Goal: Task Accomplishment & Management: Complete application form

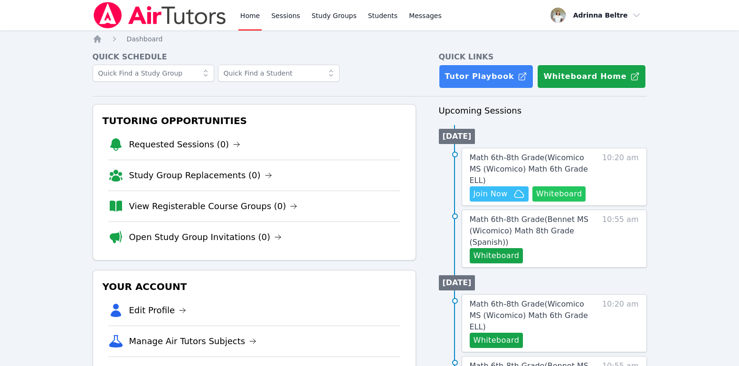
scroll to position [22, 0]
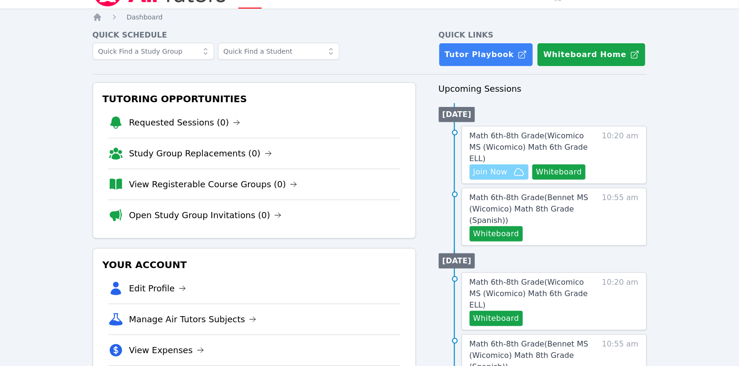
click at [495, 166] on span "Join Now" at bounding box center [490, 171] width 34 height 11
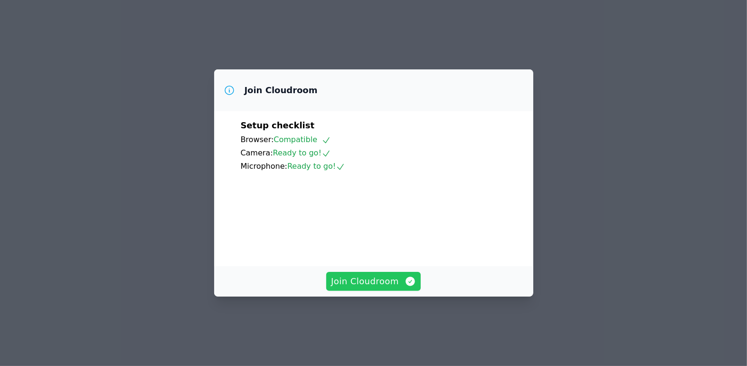
click at [379, 288] on span "Join Cloudroom" at bounding box center [373, 280] width 85 height 13
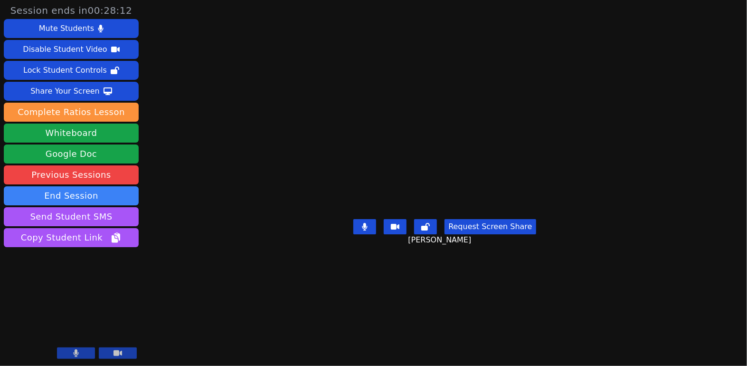
click at [363, 230] on icon at bounding box center [365, 227] width 6 height 8
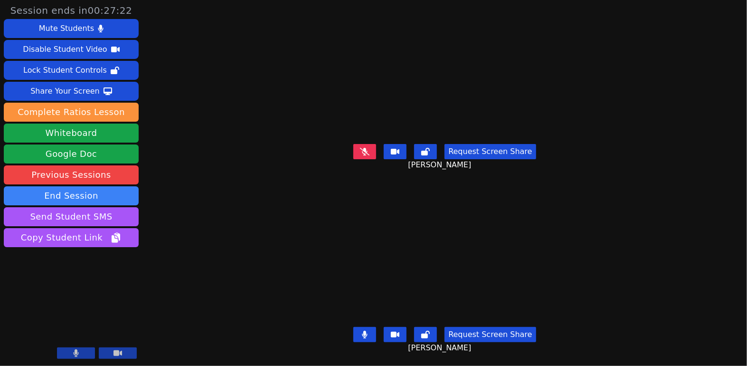
click at [360, 328] on button at bounding box center [364, 334] width 23 height 15
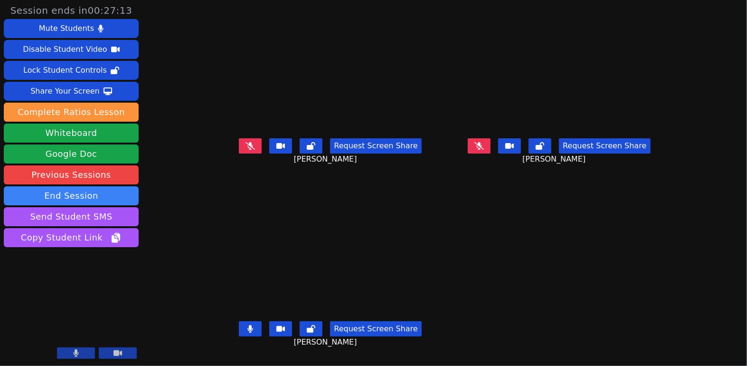
click at [277, 256] on video at bounding box center [330, 255] width 142 height 124
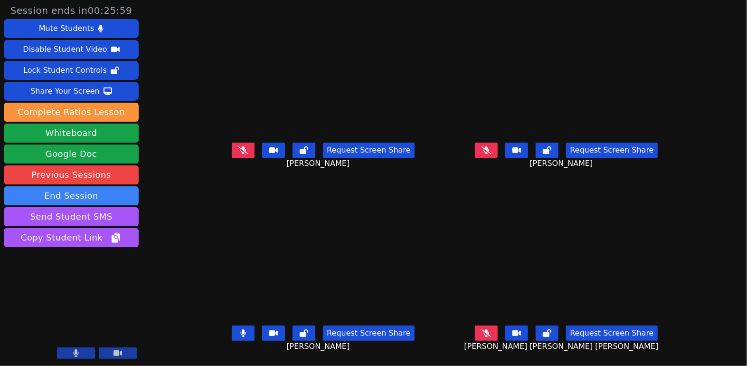
scroll to position [8, 0]
click at [240, 329] on icon at bounding box center [243, 333] width 6 height 8
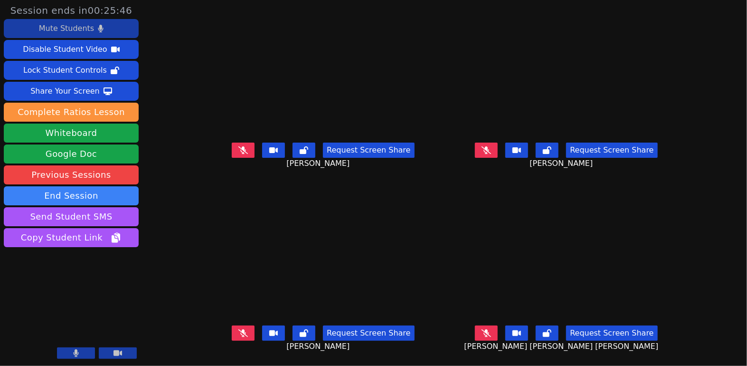
click at [90, 29] on div "Mute Students" at bounding box center [66, 28] width 55 height 15
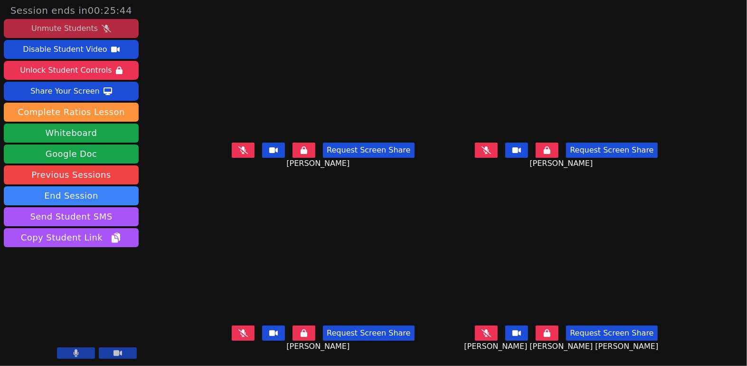
click at [298, 326] on button at bounding box center [303, 332] width 23 height 15
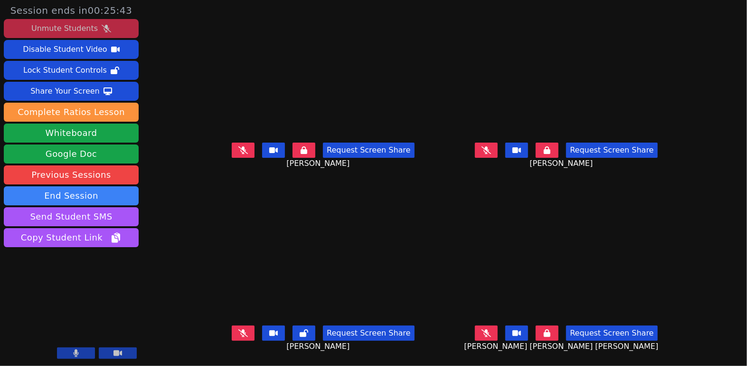
click at [292, 144] on button at bounding box center [303, 149] width 23 height 15
click at [571, 147] on div "Request Screen Share" at bounding box center [566, 149] width 182 height 15
click at [558, 147] on button at bounding box center [546, 149] width 23 height 15
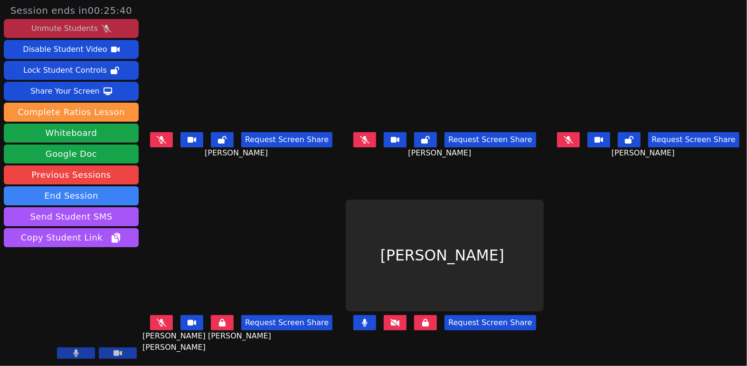
click at [558, 327] on main "Gilbeysi Carrillo Huchin Request Screen Share Gilbeysi Carrillo Huchin Colin El…" at bounding box center [444, 183] width 604 height 366
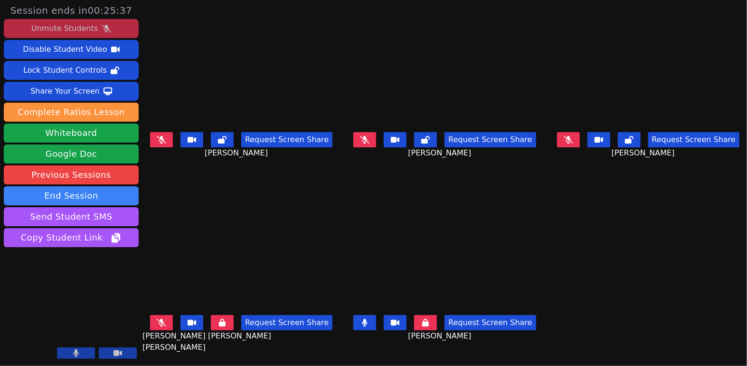
click at [169, 315] on button at bounding box center [161, 322] width 23 height 15
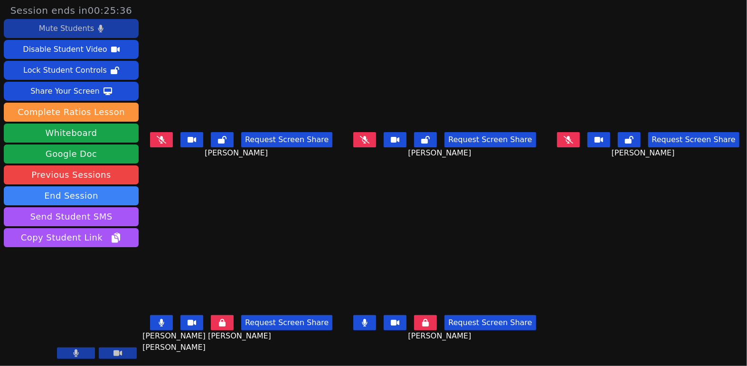
click at [228, 316] on button at bounding box center [222, 322] width 23 height 15
click at [370, 315] on button at bounding box center [364, 322] width 23 height 15
click at [170, 315] on button at bounding box center [161, 322] width 23 height 15
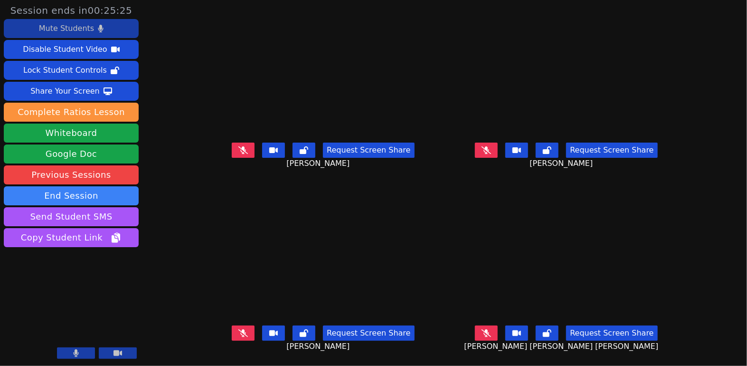
scroll to position [8, 0]
click at [238, 329] on icon at bounding box center [242, 333] width 9 height 8
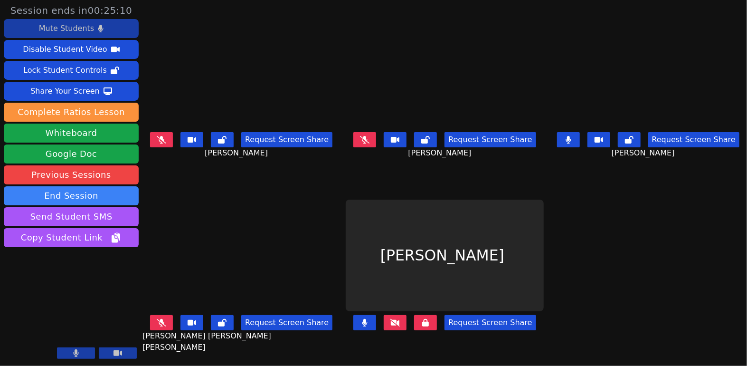
scroll to position [0, 0]
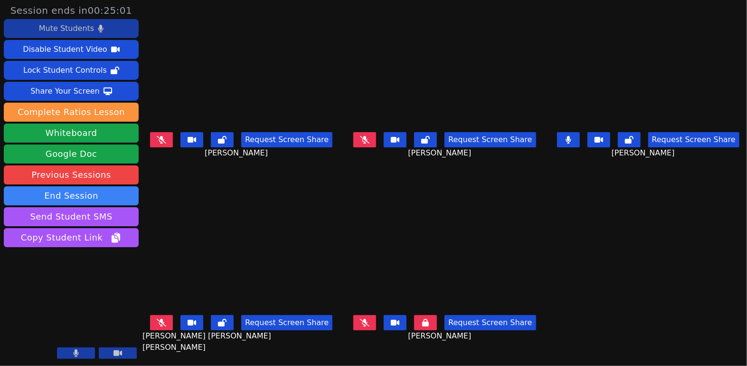
click at [365, 319] on icon at bounding box center [364, 323] width 9 height 8
click at [570, 138] on button at bounding box center [568, 139] width 23 height 15
click at [364, 319] on icon at bounding box center [364, 323] width 5 height 8
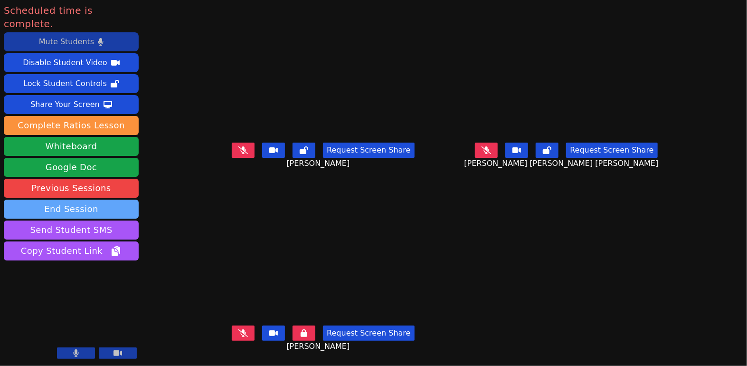
click at [96, 199] on button "End Session" at bounding box center [71, 208] width 135 height 19
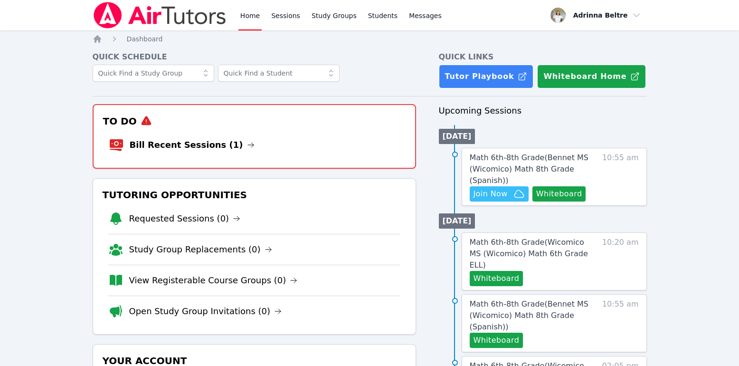
scroll to position [22, 0]
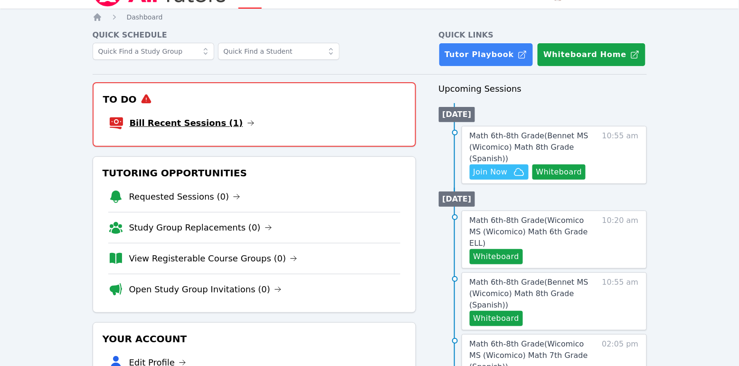
click at [204, 124] on link "Bill Recent Sessions (1)" at bounding box center [192, 122] width 125 height 13
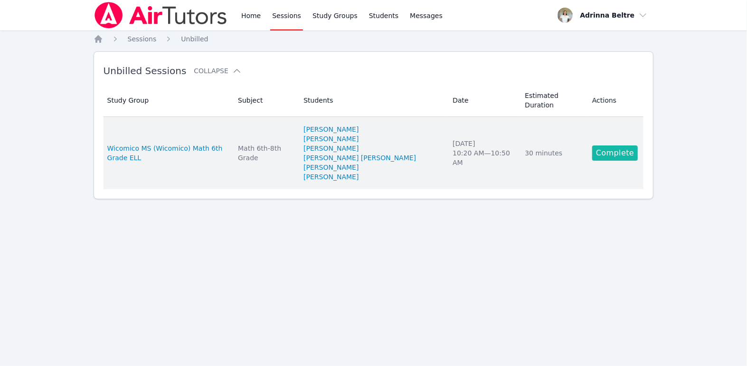
click at [603, 145] on link "Complete" at bounding box center [615, 152] width 46 height 15
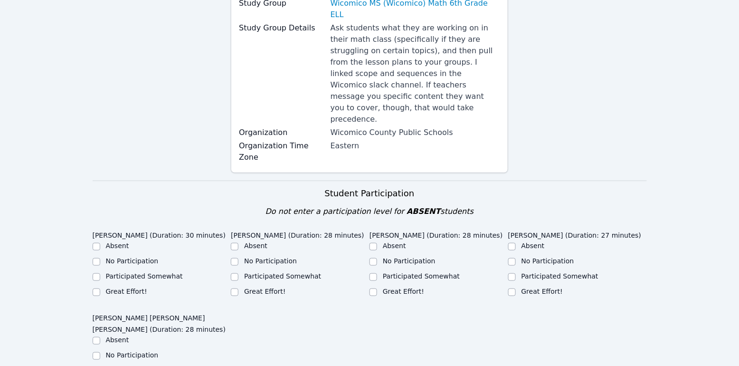
scroll to position [265, 0]
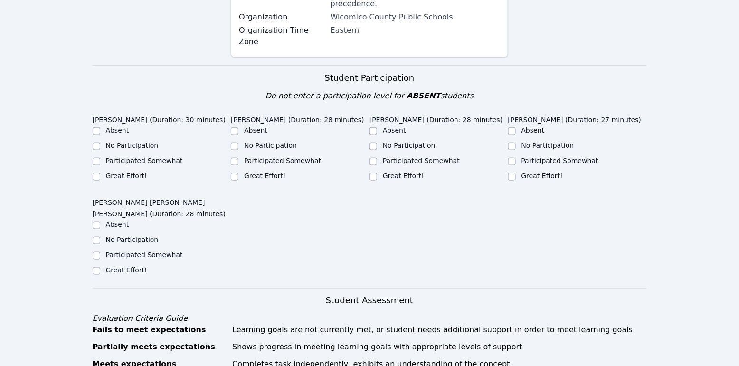
click at [88, 153] on div "Home Sessions Study Groups Students Messages Open user menu Adrinna Beltre Open…" at bounding box center [369, 372] width 739 height 1275
click at [100, 171] on div "Great Effort!" at bounding box center [162, 176] width 139 height 11
click at [95, 173] on input "Great Effort!" at bounding box center [97, 177] width 8 height 8
checkbox input "true"
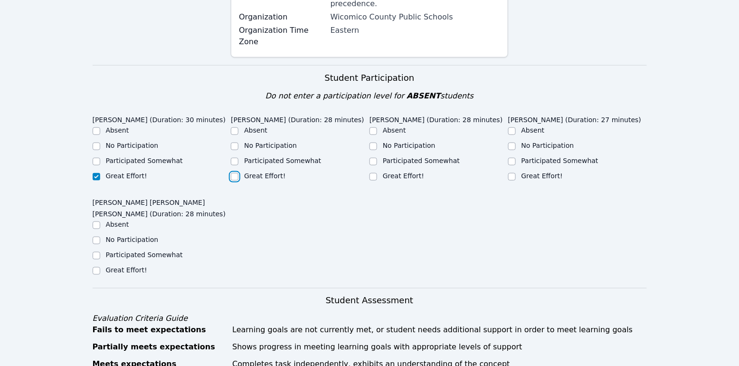
click at [236, 173] on input "Great Effort!" at bounding box center [235, 177] width 8 height 8
checkbox input "true"
click at [374, 173] on input "Great Effort!" at bounding box center [373, 177] width 8 height 8
checkbox input "true"
click at [513, 173] on input "Great Effort!" at bounding box center [512, 177] width 8 height 8
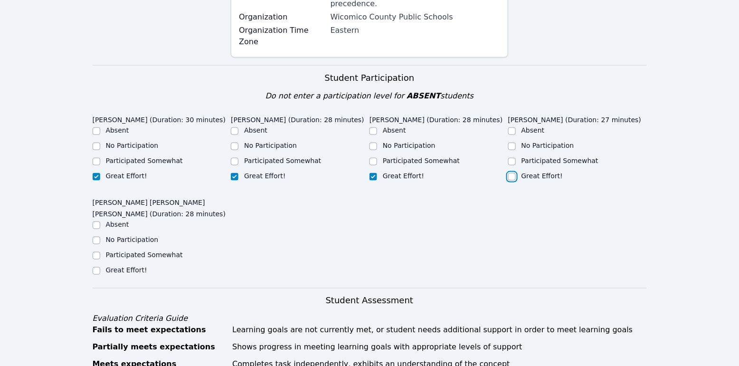
checkbox input "true"
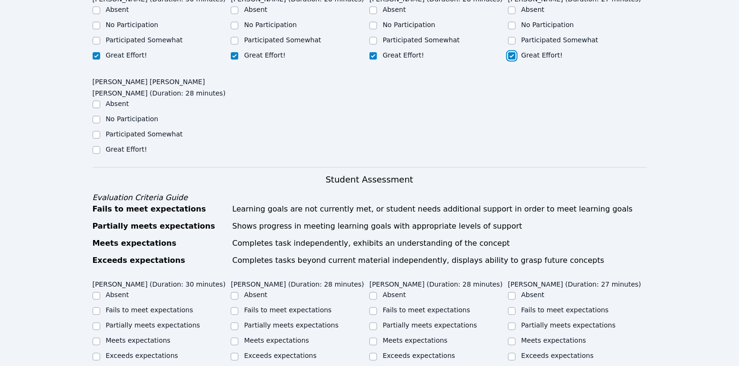
scroll to position [426, 0]
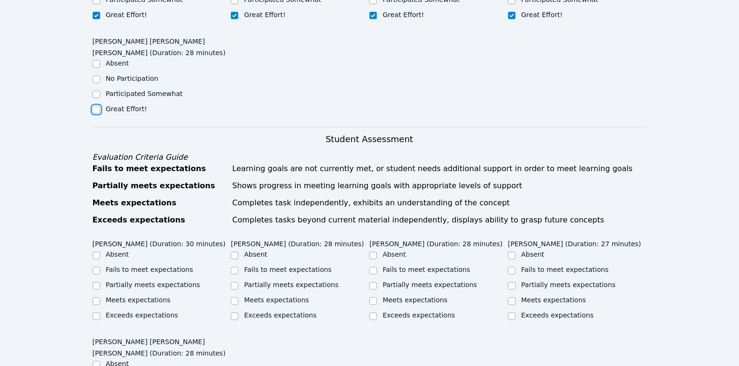
click at [96, 106] on input "Great Effort!" at bounding box center [97, 110] width 8 height 8
checkbox input "true"
click at [94, 282] on input "Partially meets expectations" at bounding box center [97, 286] width 8 height 8
checkbox input "true"
click at [231, 282] on input "Partially meets expectations" at bounding box center [235, 286] width 8 height 8
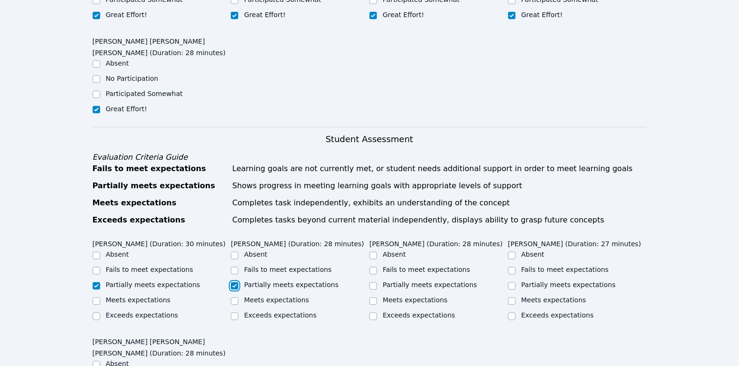
checkbox input "true"
click at [376, 282] on input "Partially meets expectations" at bounding box center [373, 286] width 8 height 8
checkbox input "true"
click at [510, 282] on input "Partially meets expectations" at bounding box center [512, 286] width 8 height 8
checkbox input "true"
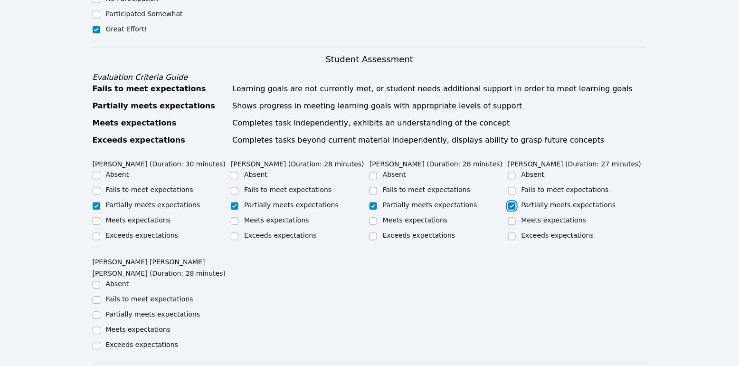
scroll to position [525, 0]
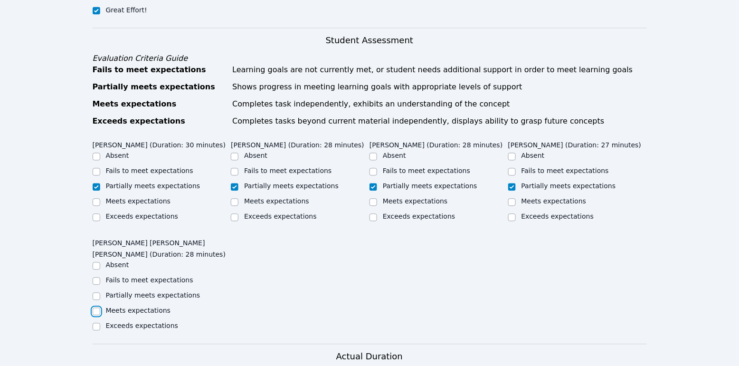
click at [96, 308] on input "Meets expectations" at bounding box center [97, 312] width 8 height 8
checkbox input "true"
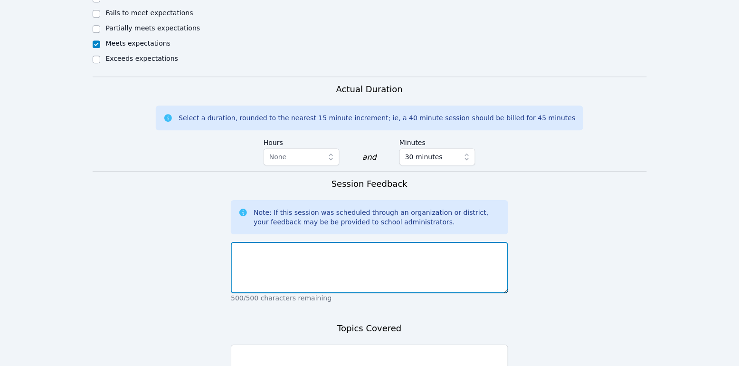
click at [315, 260] on textarea at bounding box center [369, 267] width 277 height 51
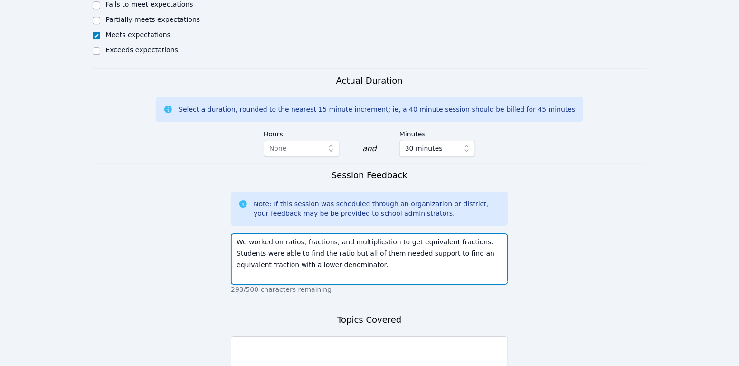
scroll to position [813, 0]
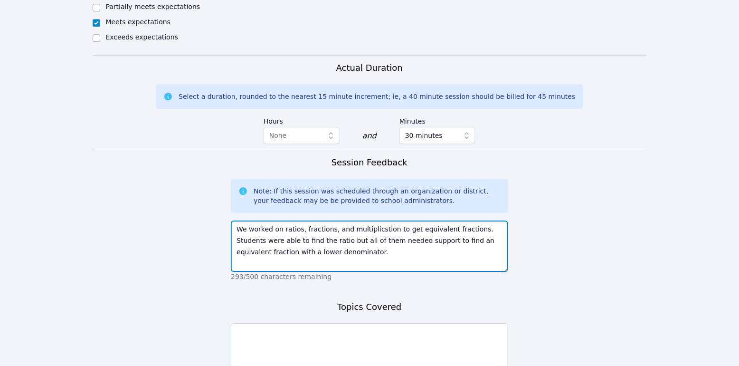
click at [351, 220] on textarea "We worked on ratios, fractions, and multiplicstion to get equivalent fractions.…" at bounding box center [369, 245] width 277 height 51
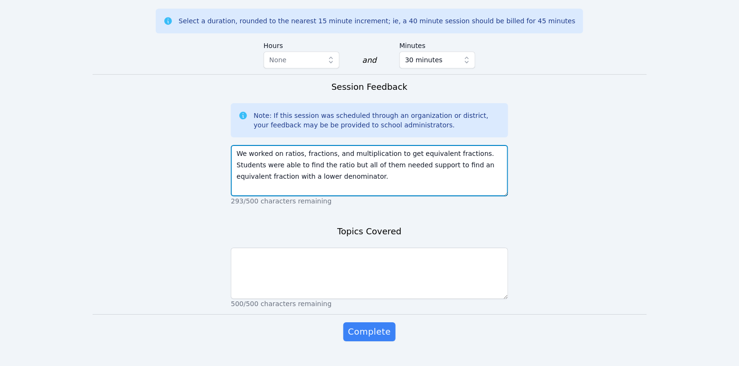
scroll to position [896, 0]
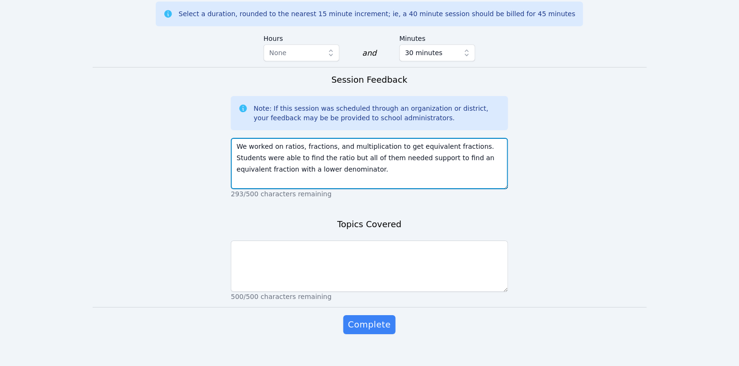
type textarea "We worked on ratios, fractions, and multiplication to get equivalent fractions.…"
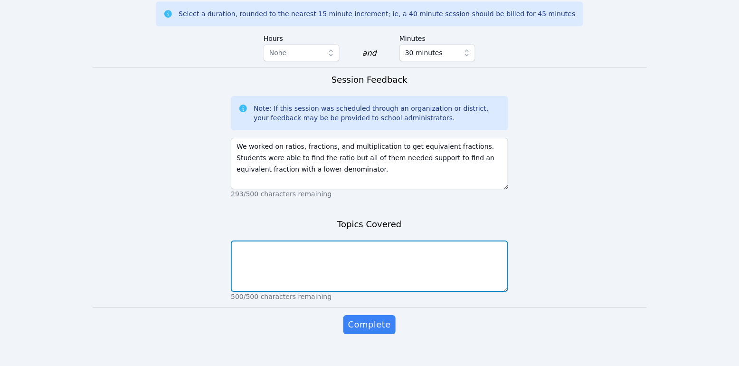
click at [398, 261] on textarea at bounding box center [369, 265] width 277 height 51
type textarea "ratios"
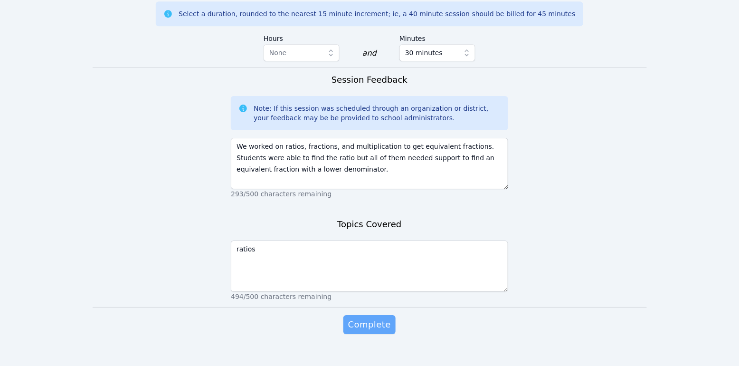
click at [380, 318] on span "Complete" at bounding box center [369, 324] width 43 height 13
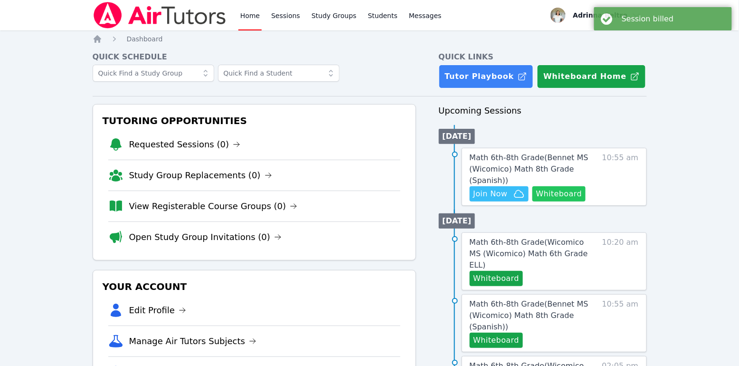
click at [566, 194] on button "Whiteboard" at bounding box center [559, 193] width 54 height 15
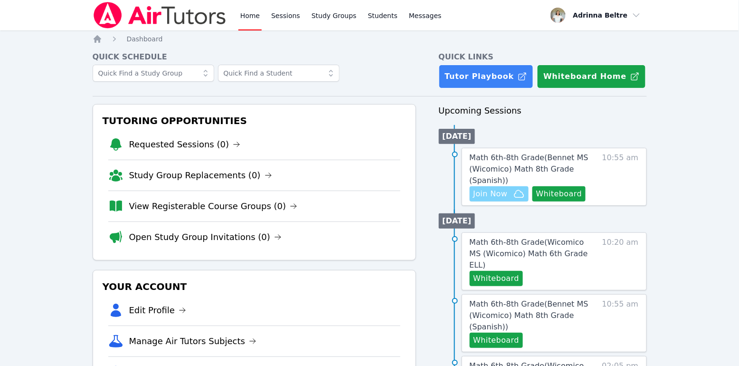
click at [500, 197] on span "Join Now" at bounding box center [490, 193] width 34 height 11
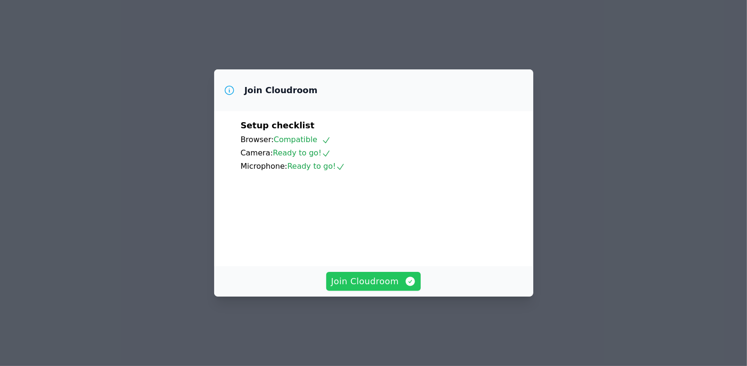
click at [393, 288] on span "Join Cloudroom" at bounding box center [373, 280] width 85 height 13
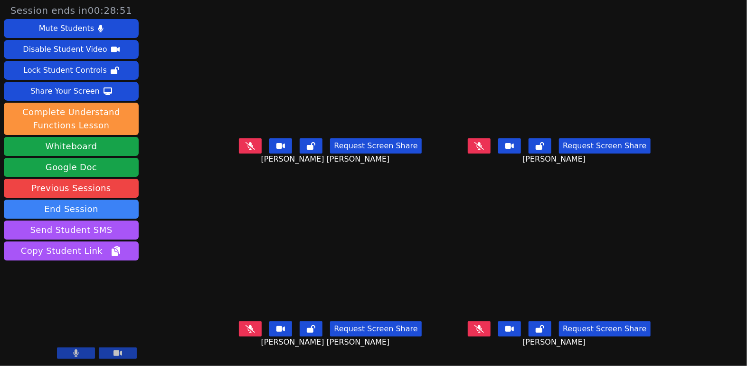
click at [490, 153] on button at bounding box center [479, 145] width 23 height 15
click at [490, 151] on button at bounding box center [479, 145] width 23 height 15
click at [245, 332] on icon at bounding box center [249, 329] width 9 height 8
click at [239, 334] on button at bounding box center [250, 328] width 23 height 15
click at [490, 336] on button at bounding box center [479, 328] width 23 height 15
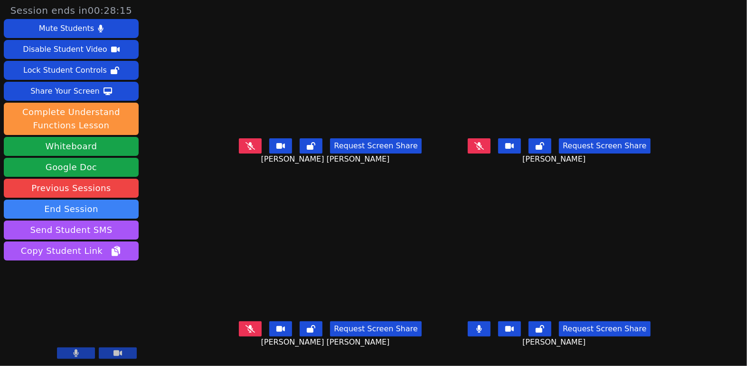
click at [482, 332] on icon at bounding box center [479, 329] width 5 height 8
click at [484, 150] on icon at bounding box center [478, 146] width 9 height 8
click at [482, 150] on icon at bounding box center [479, 146] width 6 height 8
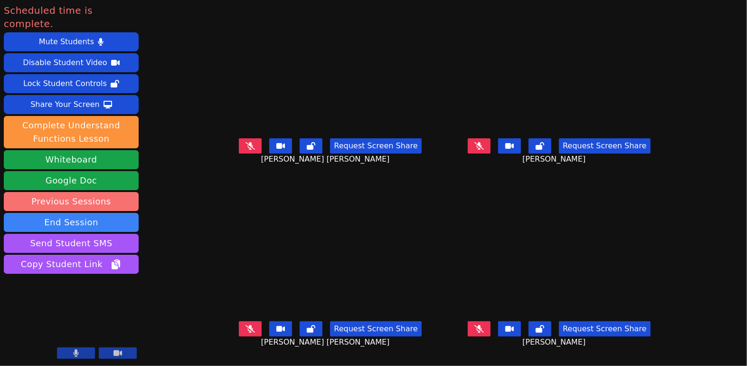
click at [102, 192] on link "Previous Sessions" at bounding box center [71, 201] width 135 height 19
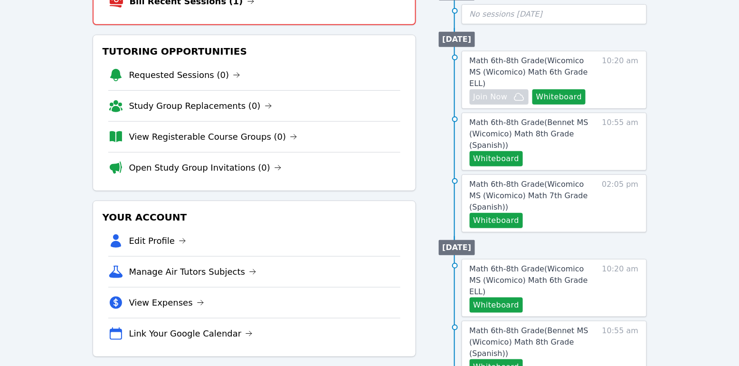
scroll to position [145, 0]
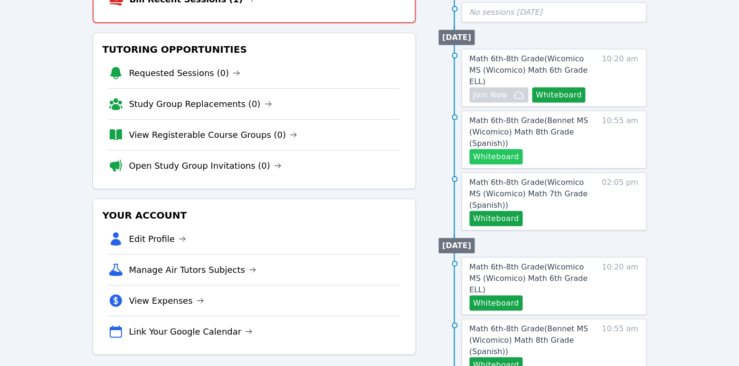
click at [502, 149] on button "Whiteboard" at bounding box center [496, 156] width 54 height 15
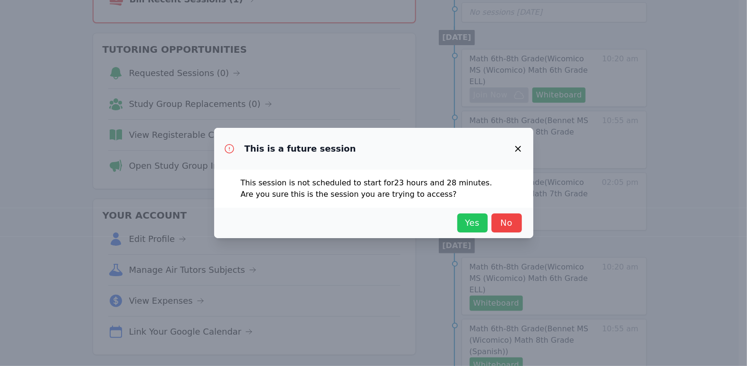
click at [464, 224] on span "Yes" at bounding box center [472, 222] width 21 height 13
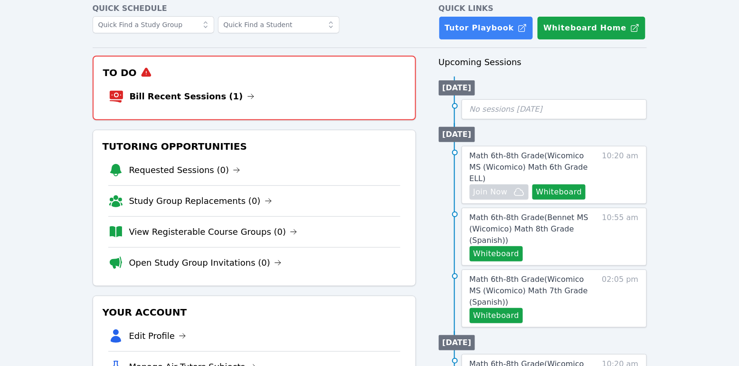
scroll to position [37, 0]
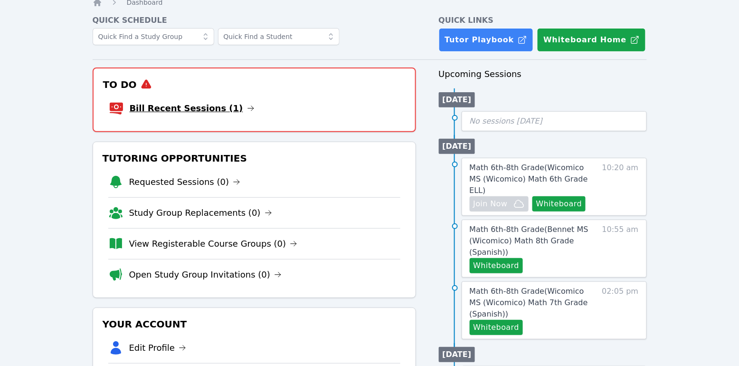
click at [197, 110] on link "Bill Recent Sessions (1)" at bounding box center [192, 108] width 125 height 13
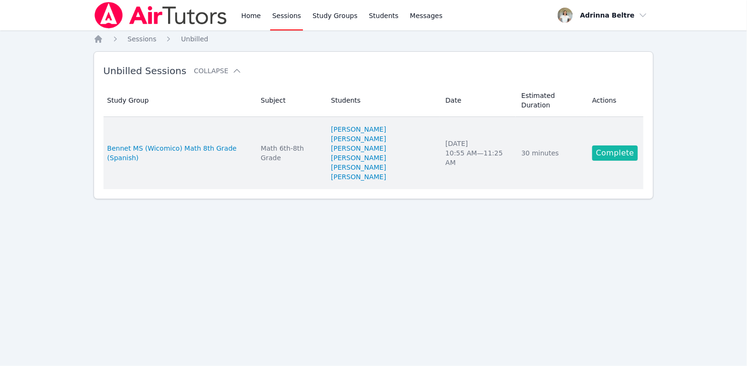
click at [629, 148] on link "Complete" at bounding box center [615, 152] width 46 height 15
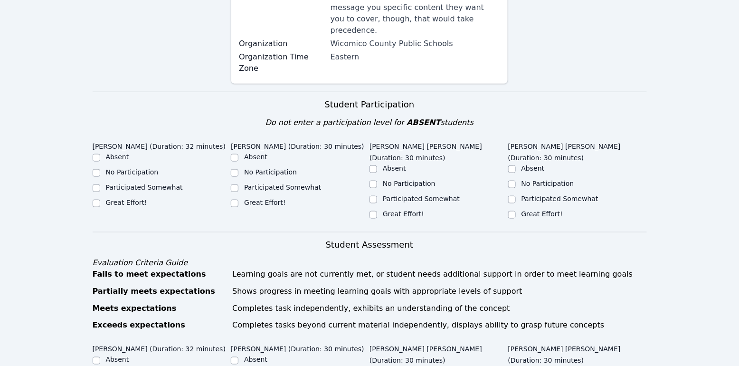
scroll to position [240, 0]
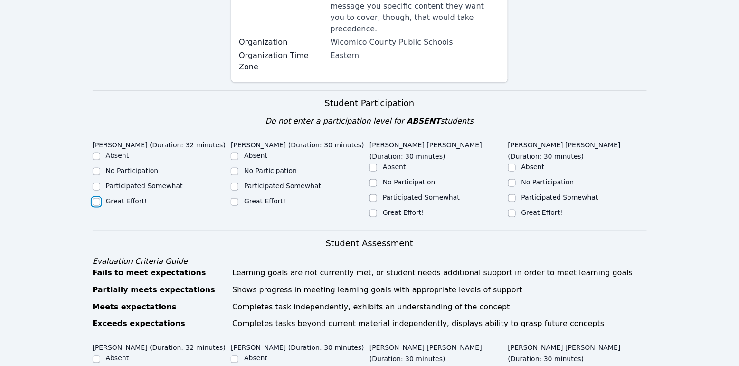
click at [97, 198] on input "Great Effort!" at bounding box center [97, 202] width 8 height 8
checkbox input "true"
click at [234, 198] on input "Great Effort!" at bounding box center [235, 202] width 8 height 8
checkbox input "true"
click at [375, 209] on input "Great Effort!" at bounding box center [373, 213] width 8 height 8
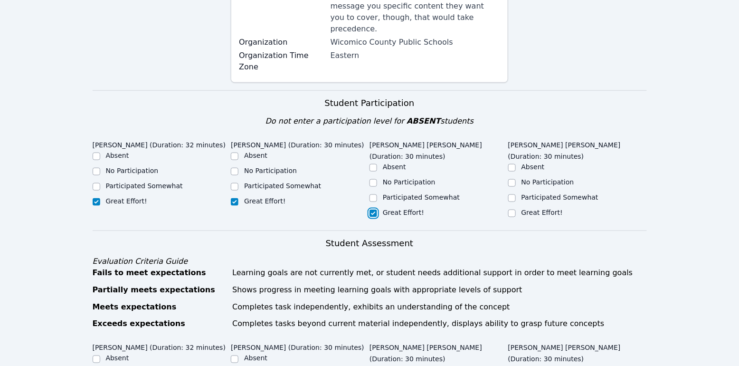
checkbox input "true"
click at [512, 209] on input "Great Effort!" at bounding box center [512, 213] width 8 height 8
checkbox input "true"
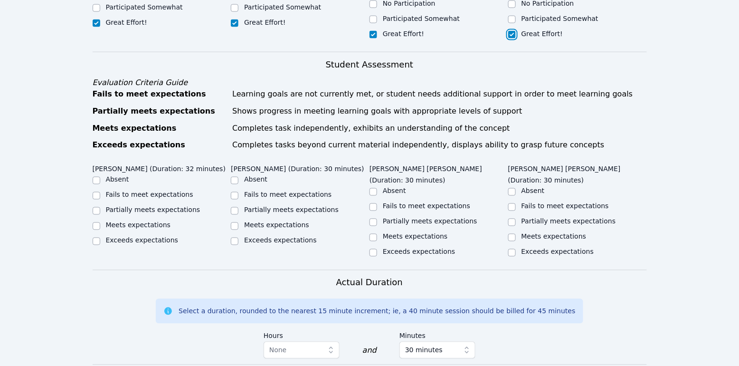
scroll to position [450, 0]
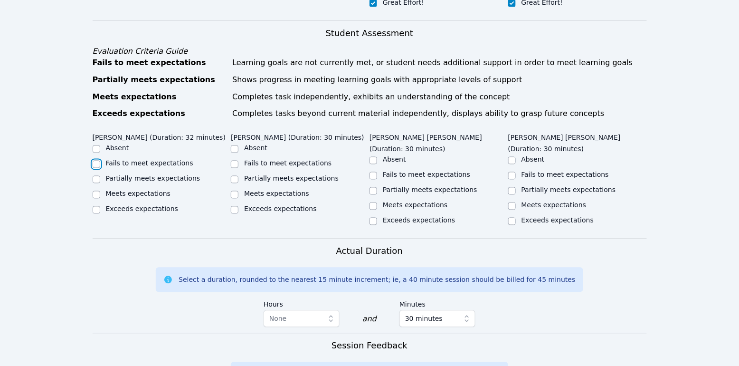
click at [94, 160] on input "Fails to meet expectations" at bounding box center [97, 164] width 8 height 8
checkbox input "true"
click at [235, 160] on input "Fails to meet expectations" at bounding box center [235, 164] width 8 height 8
checkbox input "true"
click at [375, 187] on input "Partially meets expectations" at bounding box center [373, 191] width 8 height 8
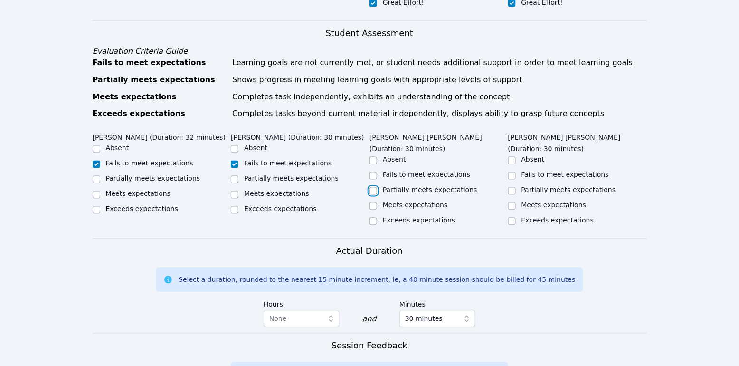
checkbox input "true"
click at [513, 187] on input "Partially meets expectations" at bounding box center [512, 191] width 8 height 8
checkbox input "true"
click at [236, 176] on input "Partially meets expectations" at bounding box center [235, 180] width 8 height 8
checkbox input "true"
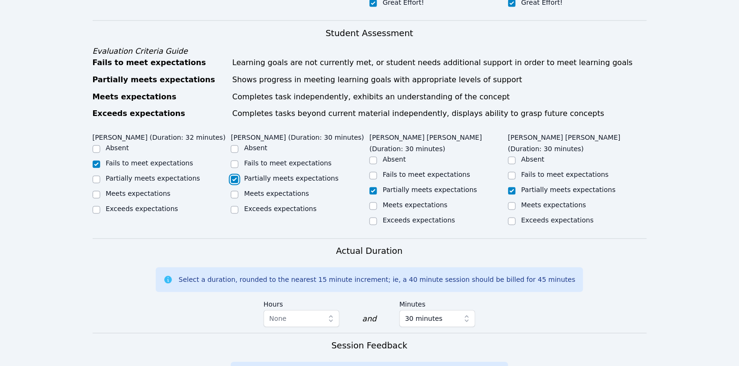
checkbox input "false"
click at [97, 176] on input "Partially meets expectations" at bounding box center [97, 180] width 8 height 8
checkbox input "true"
checkbox input "false"
click at [374, 202] on input "Meets expectations" at bounding box center [373, 206] width 8 height 8
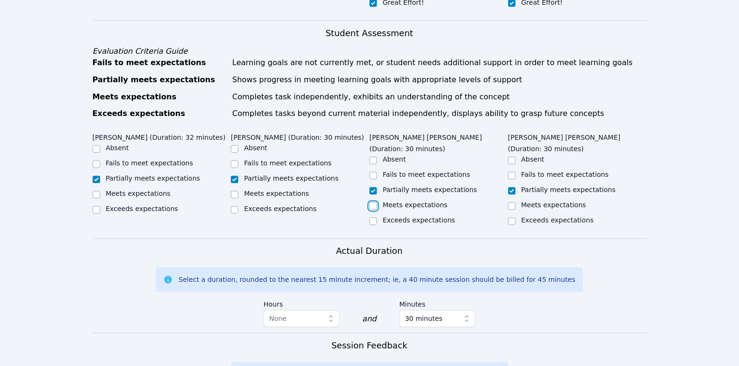
checkbox input "true"
checkbox input "false"
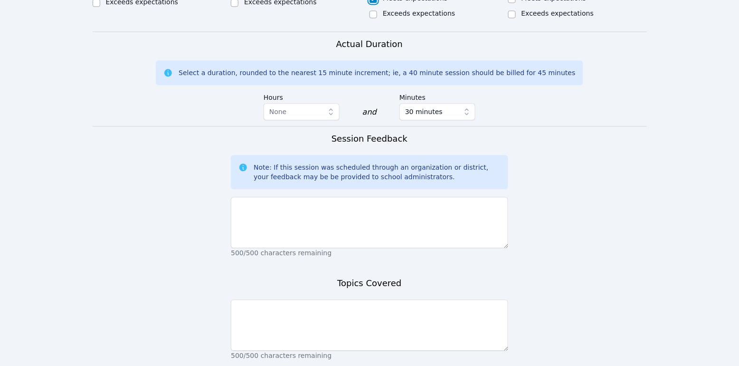
scroll to position [664, 0]
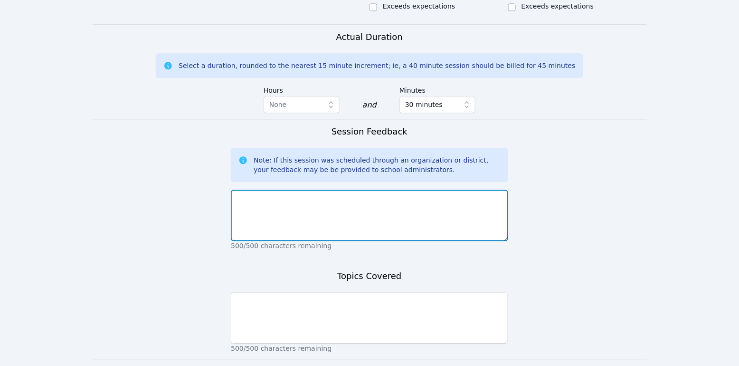
click at [430, 189] on textarea at bounding box center [369, 214] width 277 height 51
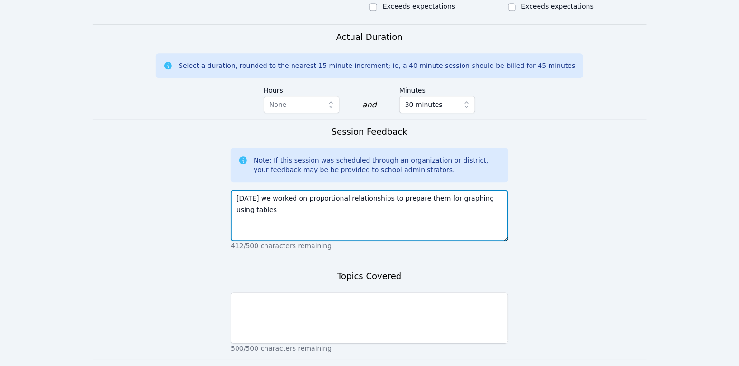
click at [245, 189] on textarea "[DATE] we worked on proportional relationships to prepare them for graphing usi…" at bounding box center [369, 214] width 277 height 51
click at [278, 189] on textarea "[DATE] we worked on proportional relationships to prepare them for graphing usi…" at bounding box center [369, 214] width 277 height 51
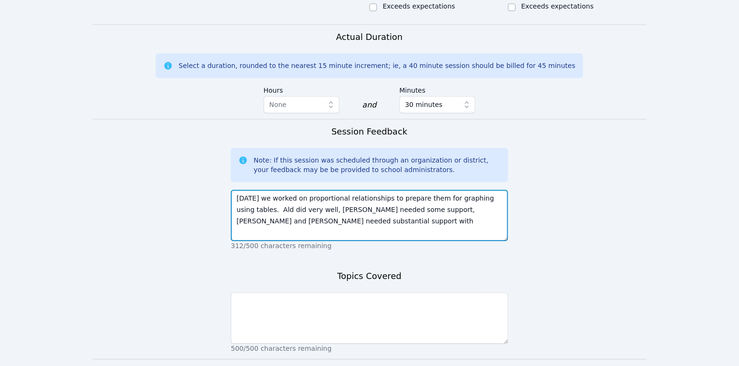
click at [269, 189] on textarea "[DATE] we worked on proportional relationships to prepare them for graphing usi…" at bounding box center [369, 214] width 277 height 51
click at [322, 195] on textarea "[DATE] we worked on proportional relationships to prepare them for graphing usi…" at bounding box center [369, 214] width 277 height 51
type textarea "[DATE] we worked on proportional relationships to prepare them for graphing usi…"
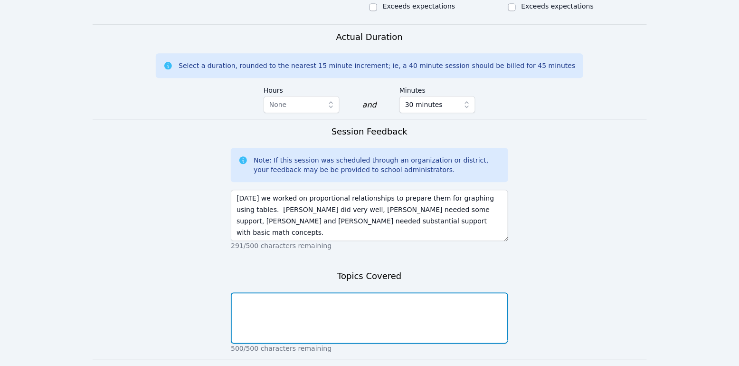
click at [308, 292] on textarea at bounding box center [369, 317] width 277 height 51
type textarea "proportional relationships"
